Goal: Task Accomplishment & Management: Manage account settings

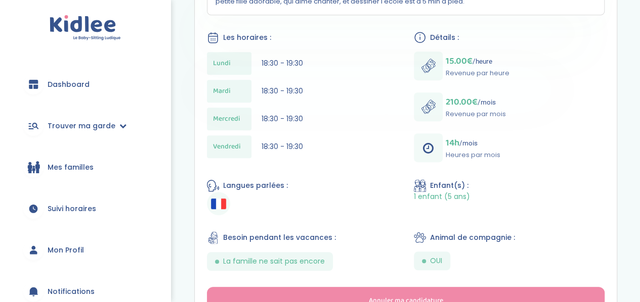
scroll to position [250, 0]
click at [101, 122] on span "Trouver ma garde" at bounding box center [82, 126] width 68 height 11
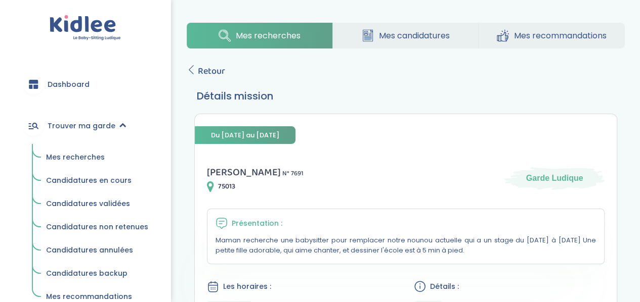
click at [83, 162] on span "Mes recherches" at bounding box center [75, 157] width 59 height 10
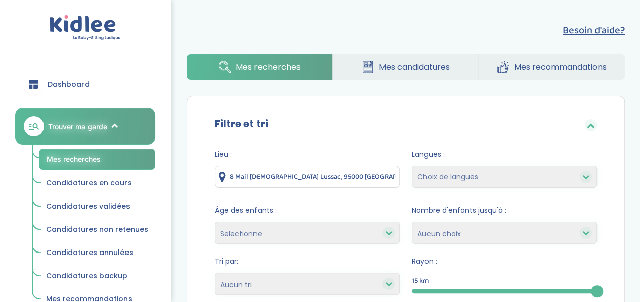
click at [376, 71] on link "Mes candidatures" at bounding box center [406, 67] width 146 height 26
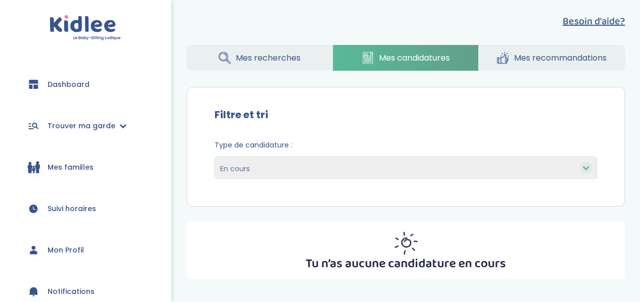
scroll to position [7, 0]
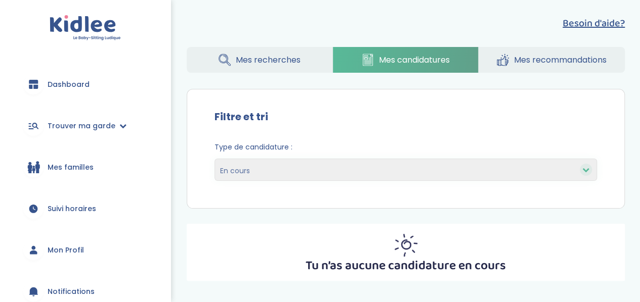
click at [537, 62] on span "Mes recommandations" at bounding box center [560, 60] width 93 height 13
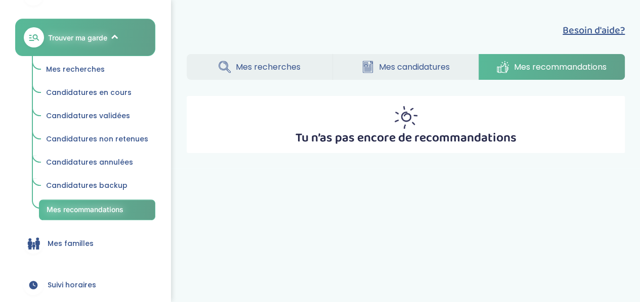
scroll to position [90, 0]
click at [75, 243] on span "Mes familles" at bounding box center [71, 243] width 46 height 11
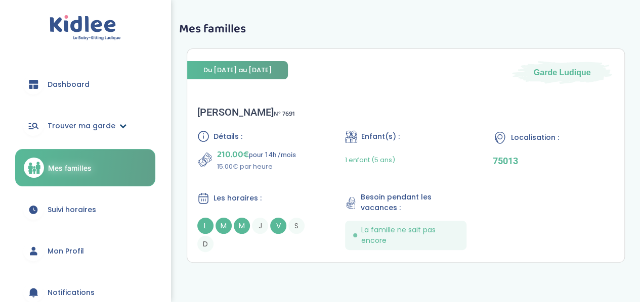
click at [108, 127] on span "Trouver ma garde" at bounding box center [82, 126] width 68 height 11
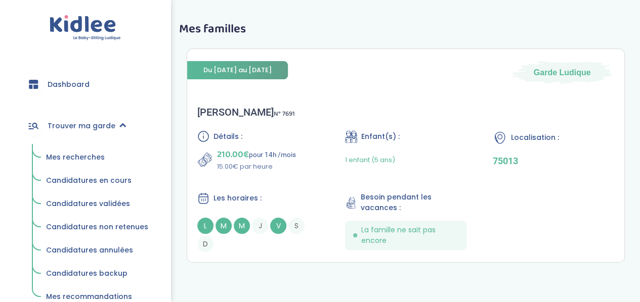
click at [97, 163] on link "Mes recherches" at bounding box center [97, 157] width 116 height 19
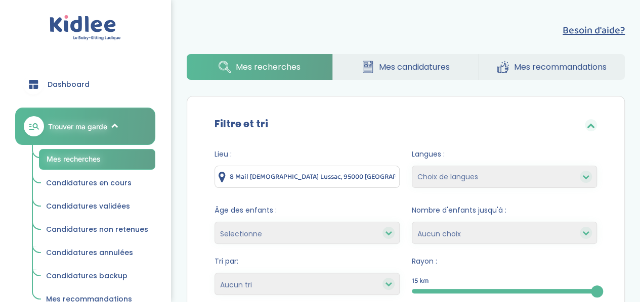
click at [552, 59] on link "Mes recommandations" at bounding box center [551, 67] width 146 height 26
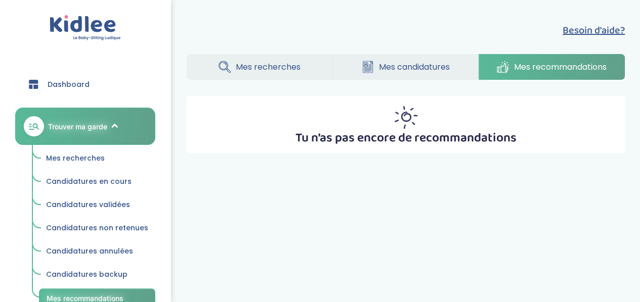
click at [274, 70] on span "Mes recherches" at bounding box center [268, 67] width 65 height 13
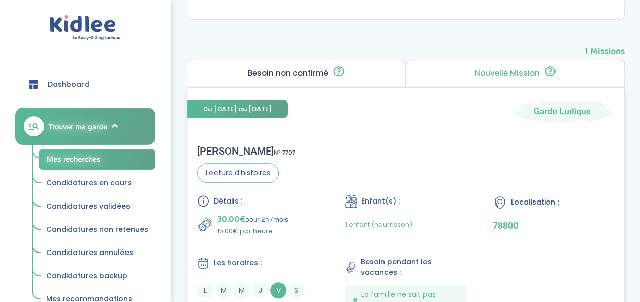
scroll to position [384, 0]
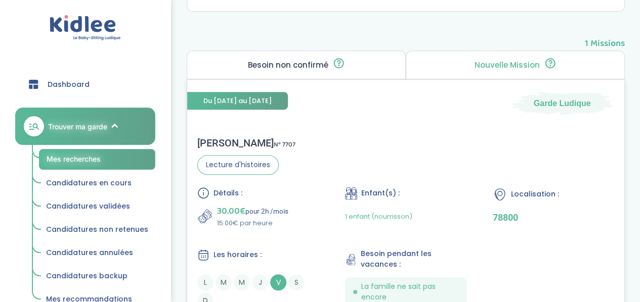
click at [417, 156] on div "Florine F . N° 7707 Lecture d'histoires Détails : 30.00€ pour 2h /mois 15.00€ p…" at bounding box center [405, 223] width 437 height 192
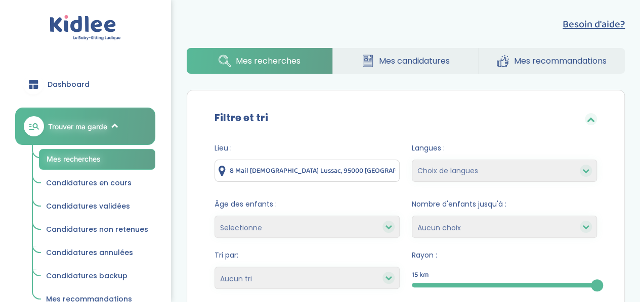
scroll to position [6, 0]
click at [366, 169] on input "8 Mail Gay Lussac, 95000 Neuville-sur-Oise, France" at bounding box center [306, 171] width 185 height 22
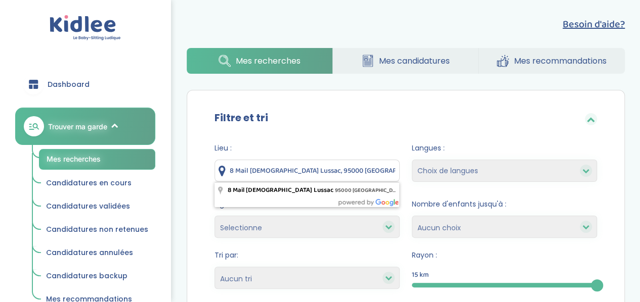
drag, startPoint x: 388, startPoint y: 172, endPoint x: 169, endPoint y: 175, distance: 219.0
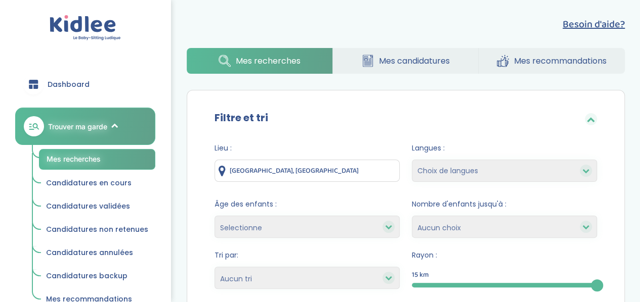
click at [288, 179] on input "Nanterre, France" at bounding box center [306, 171] width 185 height 22
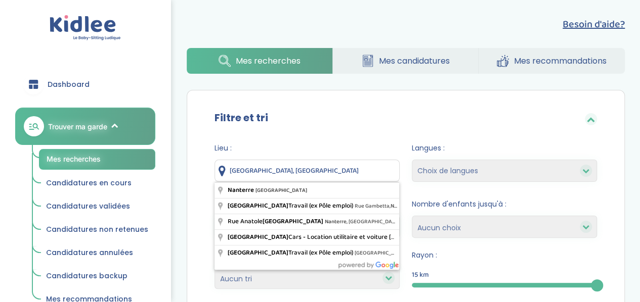
click at [255, 168] on input "Nanterre, France" at bounding box center [306, 171] width 185 height 22
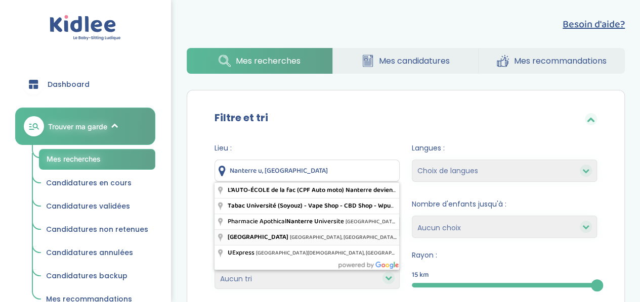
type input "Université Paris Nanterre, Avenue de la République, Nanterre, France"
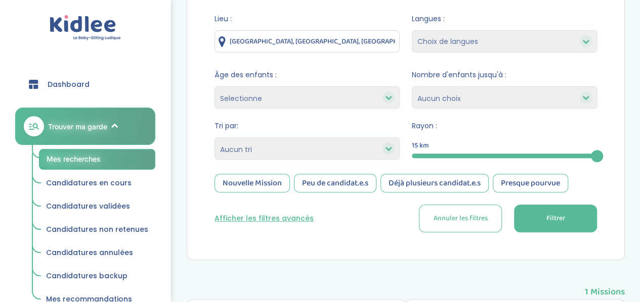
scroll to position [137, 0]
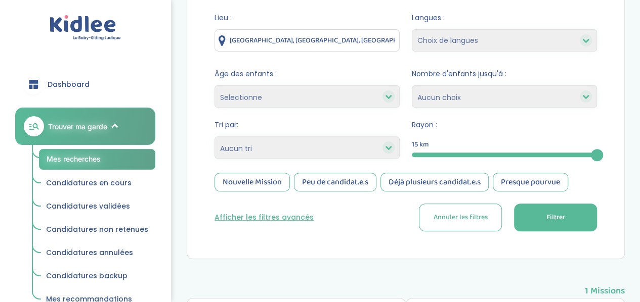
drag, startPoint x: 490, startPoint y: 214, endPoint x: 292, endPoint y: 218, distance: 197.8
click at [292, 218] on div "Afficher les filtres avancés Annuler les filtres Filtrer" at bounding box center [405, 218] width 382 height 28
click at [292, 218] on button "Afficher les filtres avancés" at bounding box center [263, 217] width 99 height 11
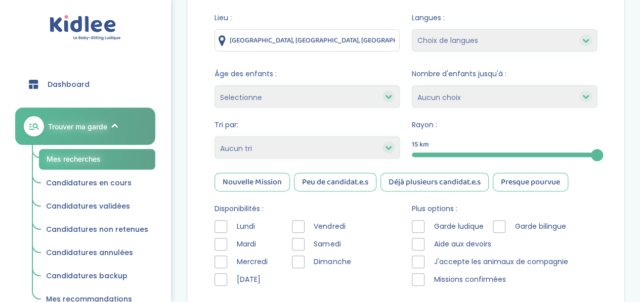
click at [422, 225] on div at bounding box center [418, 226] width 13 height 13
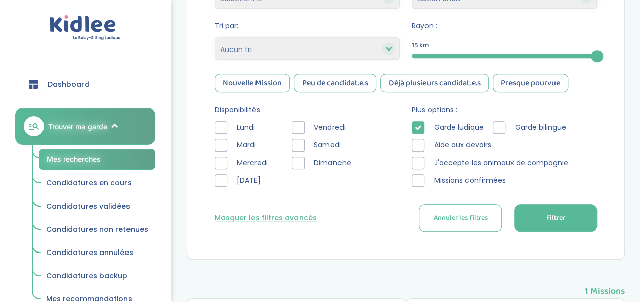
scroll to position [237, 0]
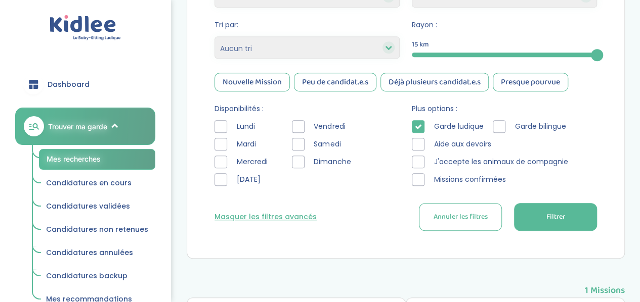
click at [525, 223] on button "Filtrer" at bounding box center [555, 217] width 83 height 28
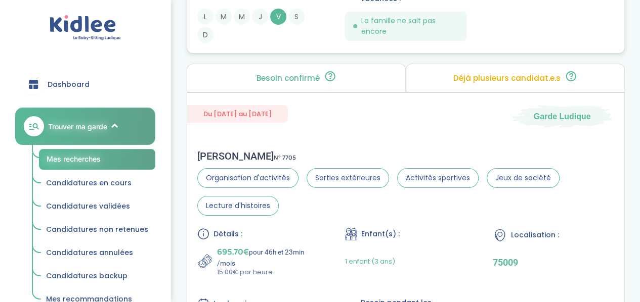
scroll to position [2032, 0]
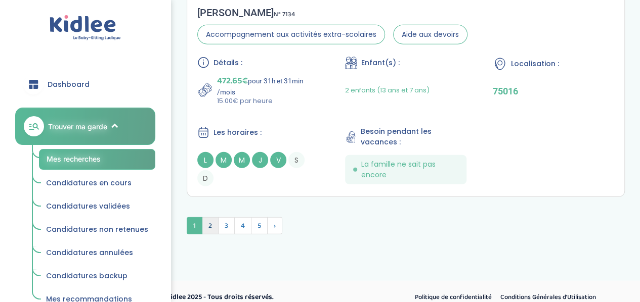
click at [210, 217] on span "2" at bounding box center [210, 225] width 17 height 17
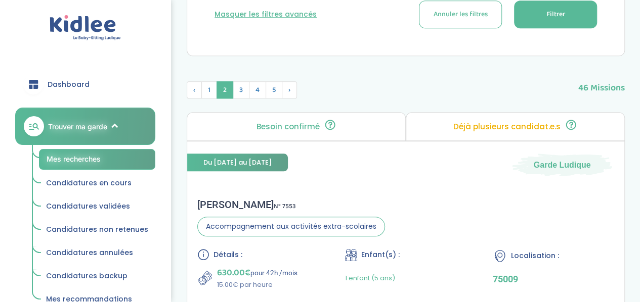
scroll to position [439, 0]
click at [234, 90] on span "3" at bounding box center [241, 90] width 17 height 17
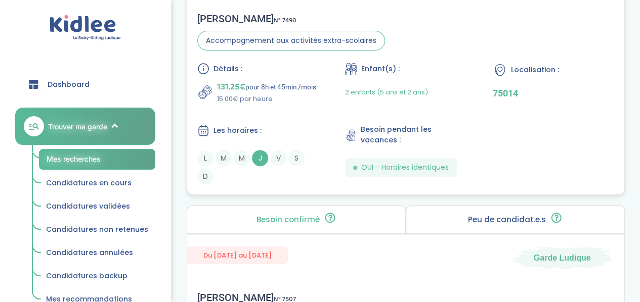
scroll to position [2039, 0]
click at [298, 105] on div "Détails : 131.25€ pour 8h et 45min /mois 15.00€ par heure Enfant(s) : 2 enfants…" at bounding box center [405, 124] width 417 height 122
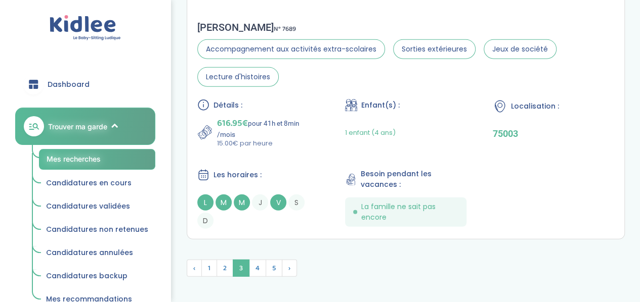
scroll to position [3174, 0]
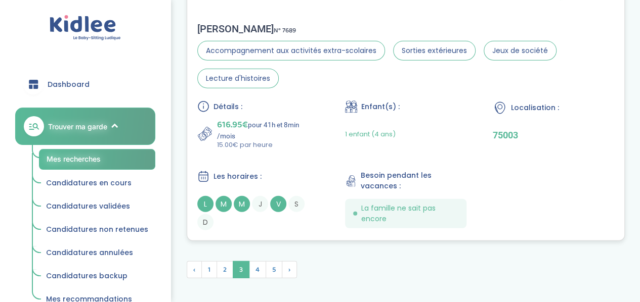
click at [321, 123] on div "Détails : 616.95€ pour 41h et 8min /mois 15.00€ par heure Enfant(s) : 1 enfant …" at bounding box center [405, 166] width 417 height 130
click at [260, 261] on span "4" at bounding box center [257, 269] width 17 height 17
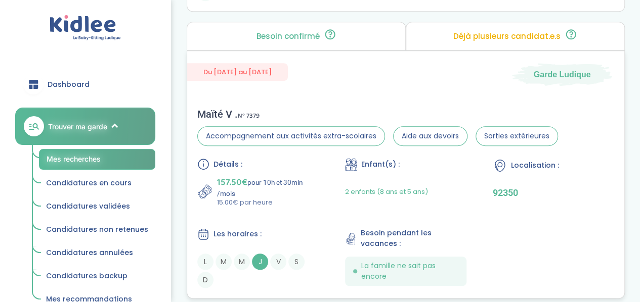
scroll to position [2249, 0]
click at [303, 190] on p "157.50€ pour 10h et 30min /mois" at bounding box center [268, 186] width 102 height 22
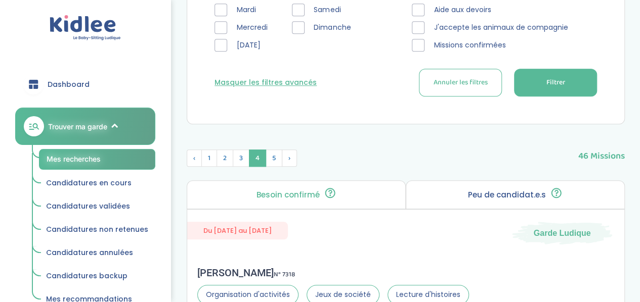
scroll to position [369, 0]
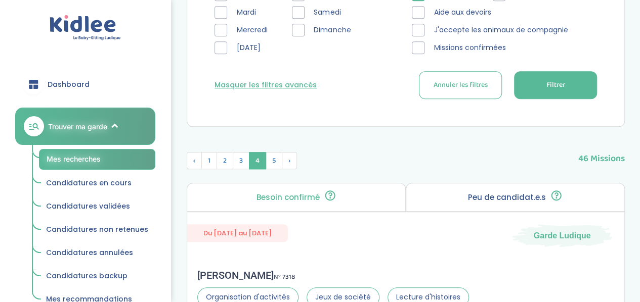
click at [274, 161] on span "5" at bounding box center [274, 160] width 17 height 17
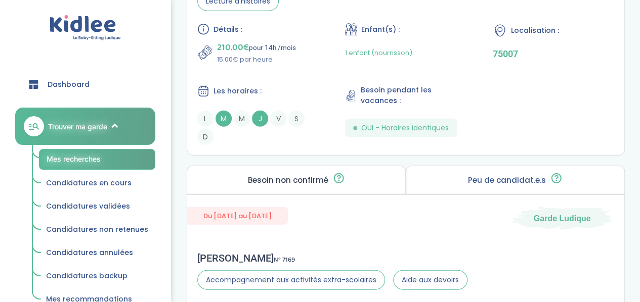
scroll to position [1160, 0]
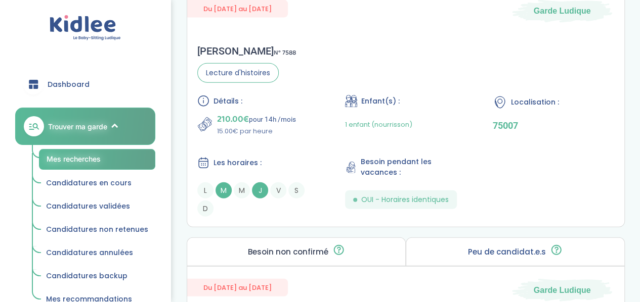
click at [105, 181] on span "Candidatures en cours" at bounding box center [88, 183] width 85 height 10
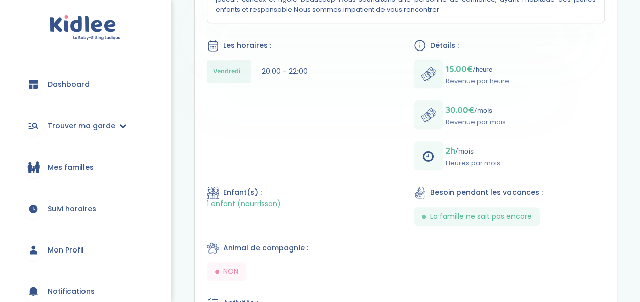
scroll to position [429, 0]
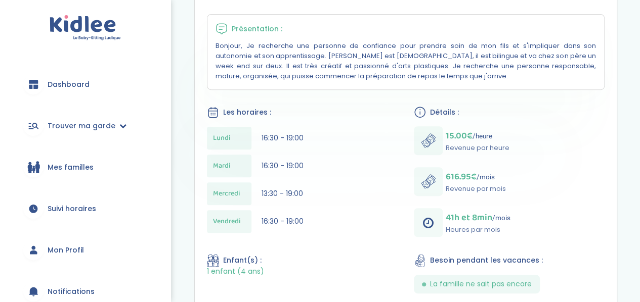
scroll to position [224, 0]
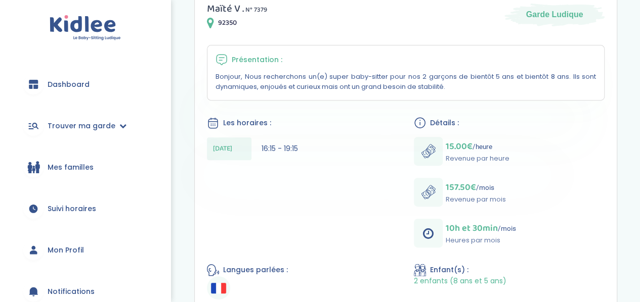
scroll to position [194, 0]
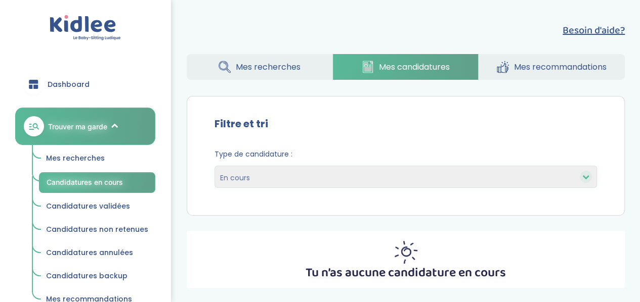
click at [99, 206] on span "Candidatures validées" at bounding box center [88, 206] width 84 height 10
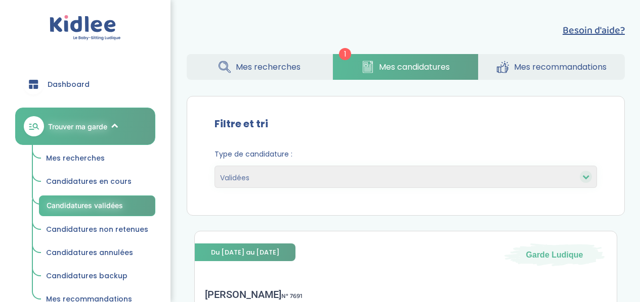
select select "accepted"
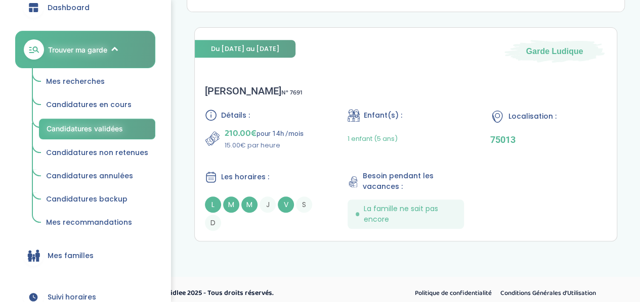
scroll to position [204, 0]
click at [101, 157] on span "Candidatures non retenues" at bounding box center [97, 153] width 102 height 10
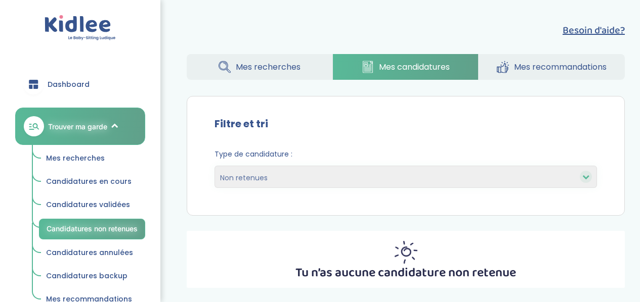
select select "declined"
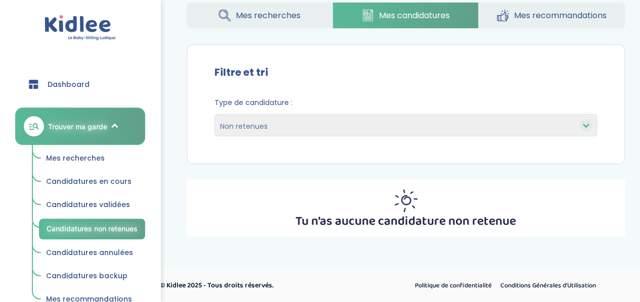
scroll to position [51, 0]
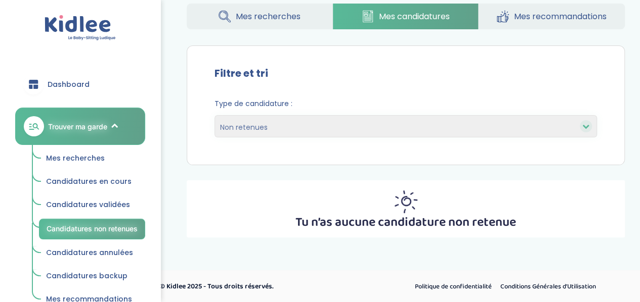
click at [115, 252] on span "Candidatures annulées" at bounding box center [89, 253] width 87 height 10
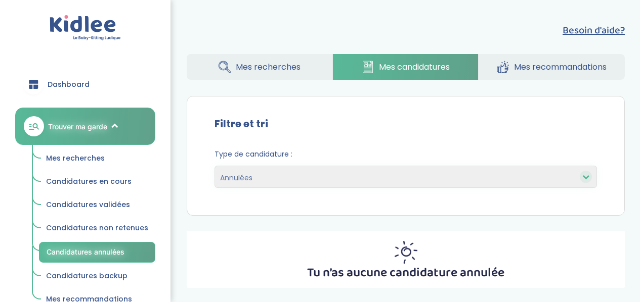
select select "canceled"
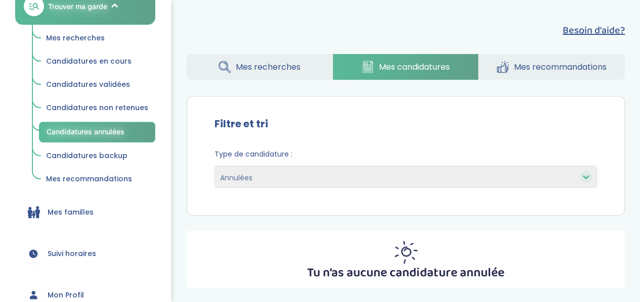
scroll to position [124, 0]
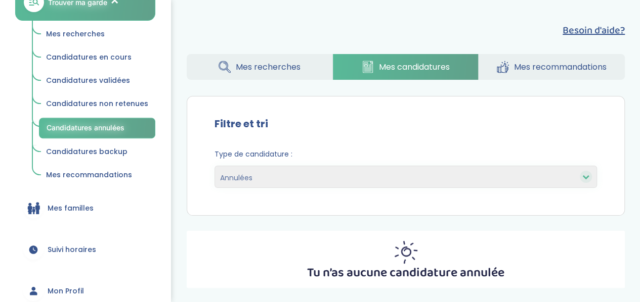
click at [114, 157] on link "Candidatures backup" at bounding box center [97, 152] width 116 height 19
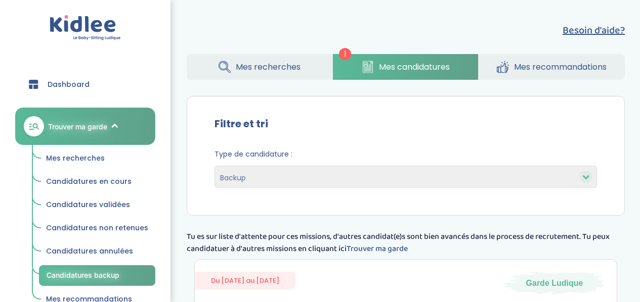
select select "backup"
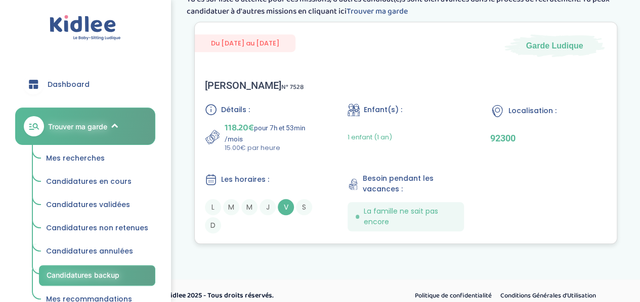
scroll to position [237, 0]
click at [308, 158] on div "Détails : 118.20€ pour 7h et 53min /mois 15.00€ par heure Enfant(s) : 1 enfant …" at bounding box center [406, 169] width 402 height 130
